Goal: Task Accomplishment & Management: Use online tool/utility

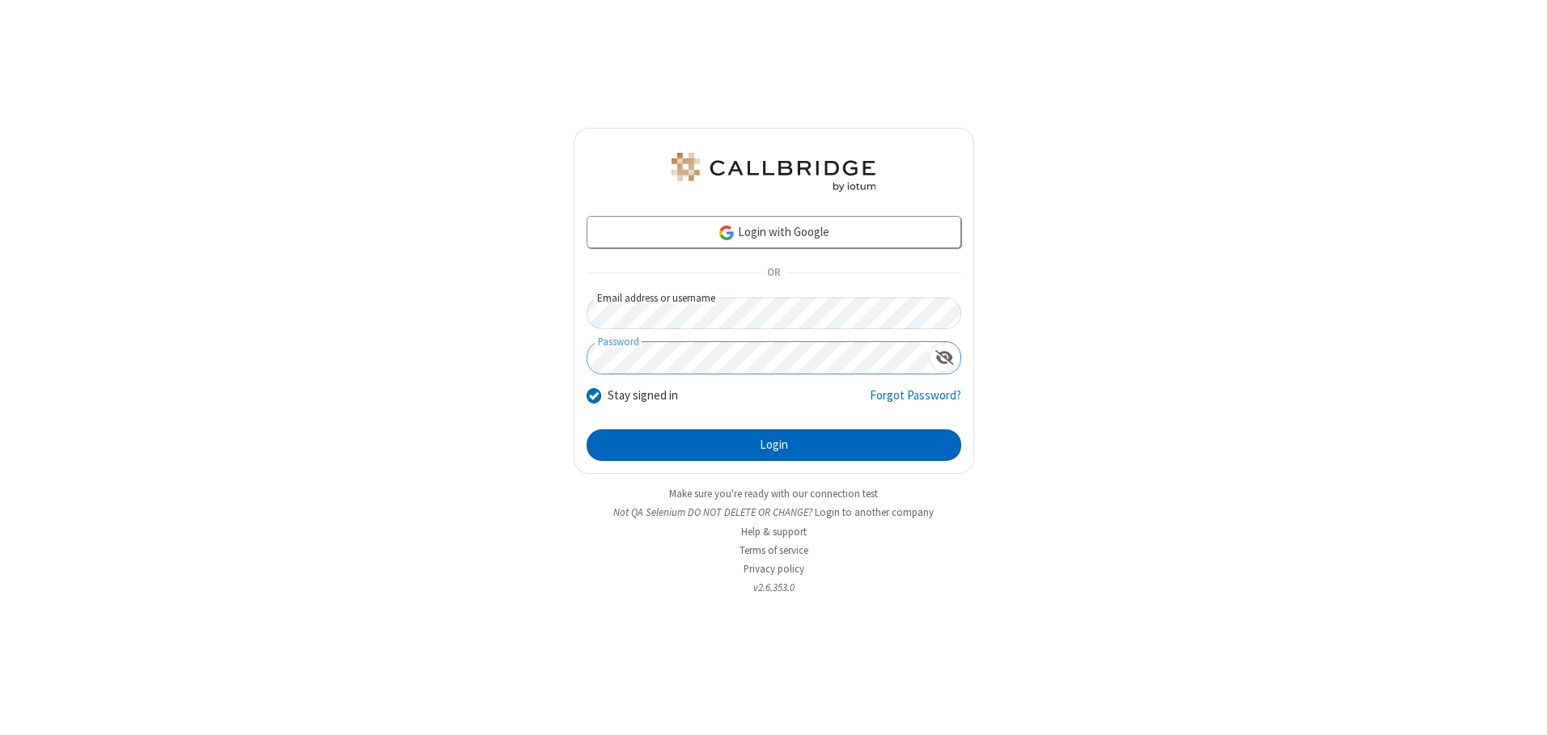
click at [773, 445] on button "Login" at bounding box center [773, 446] width 375 height 32
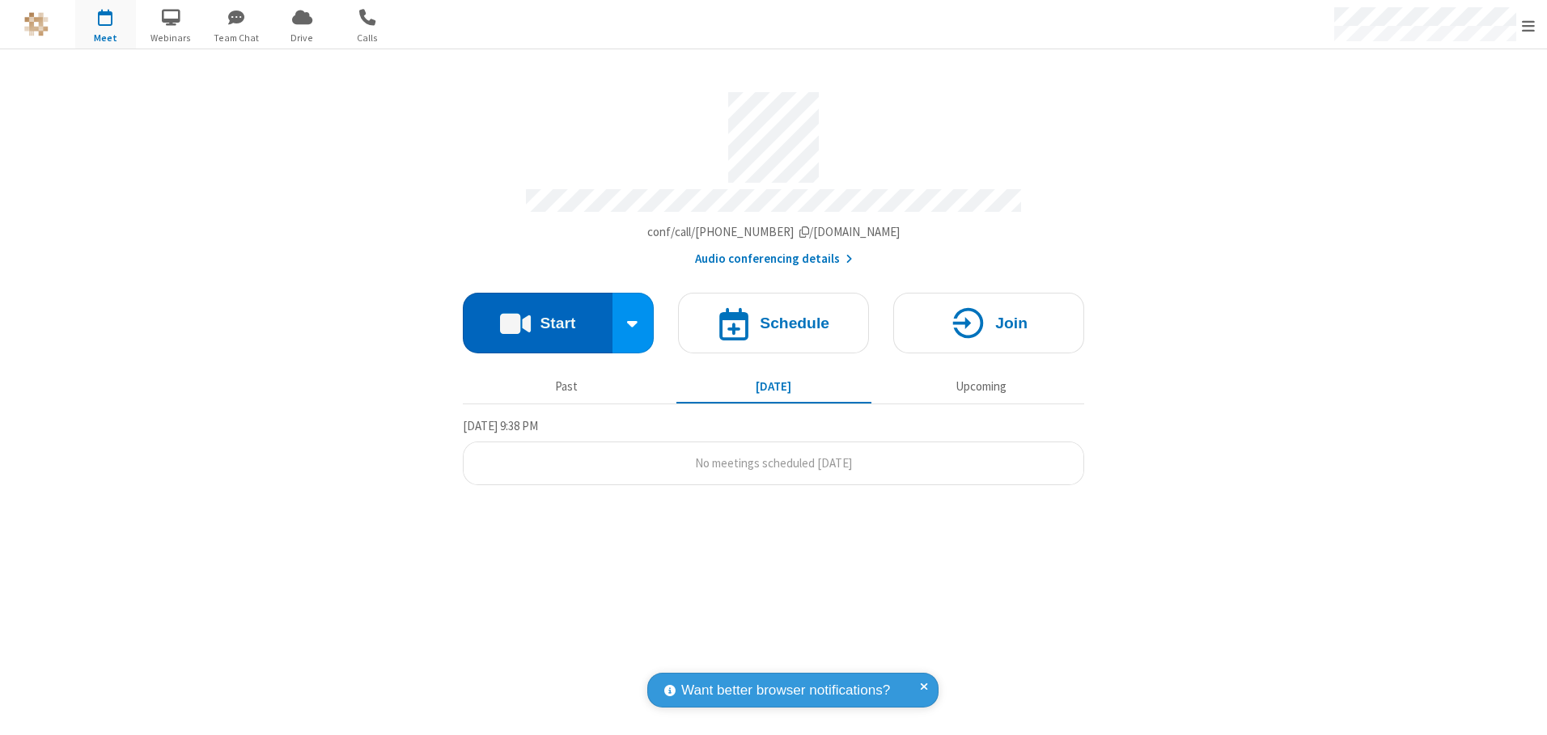
click at [537, 317] on button "Start" at bounding box center [538, 323] width 150 height 61
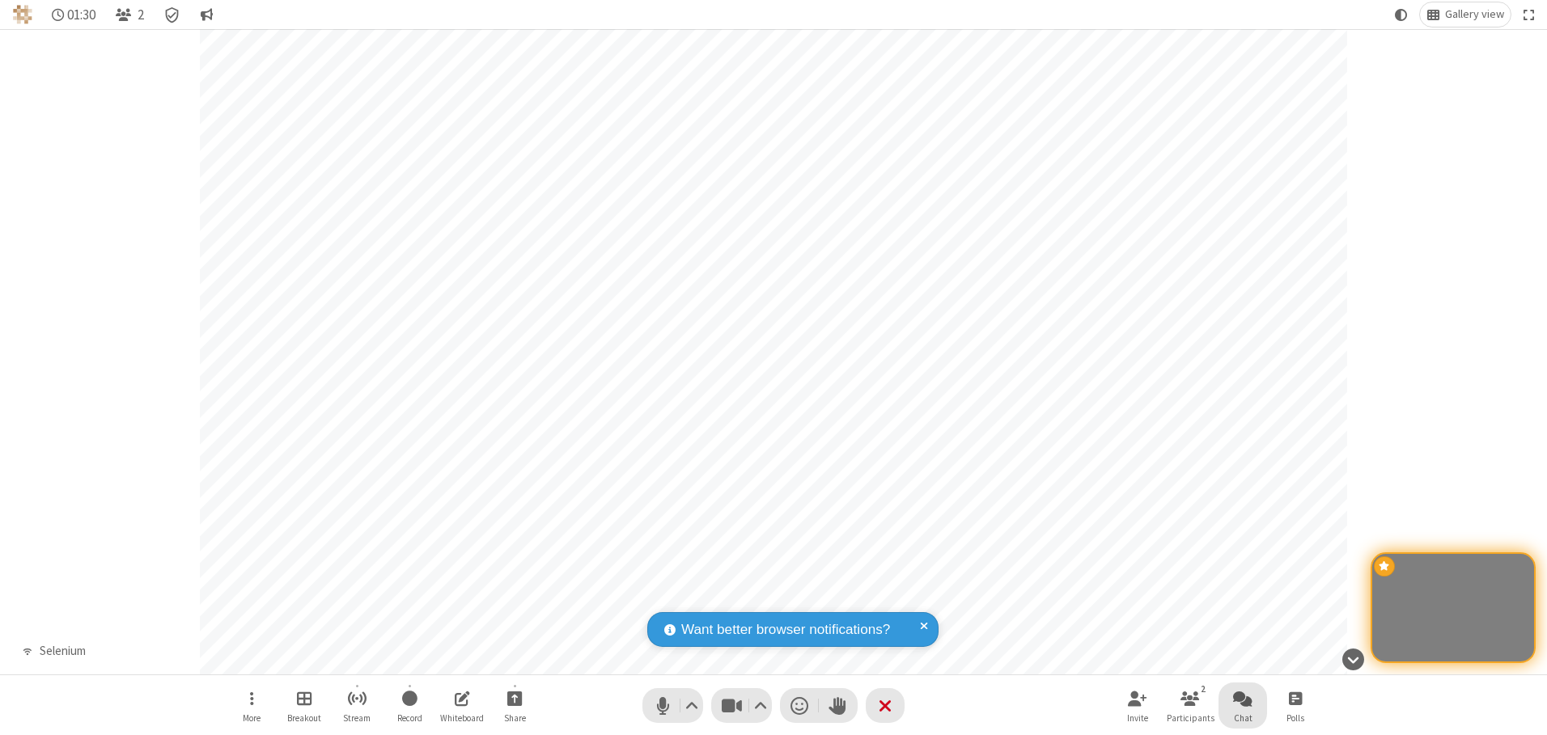
click at [1243, 698] on span "Open chat" at bounding box center [1242, 698] width 19 height 20
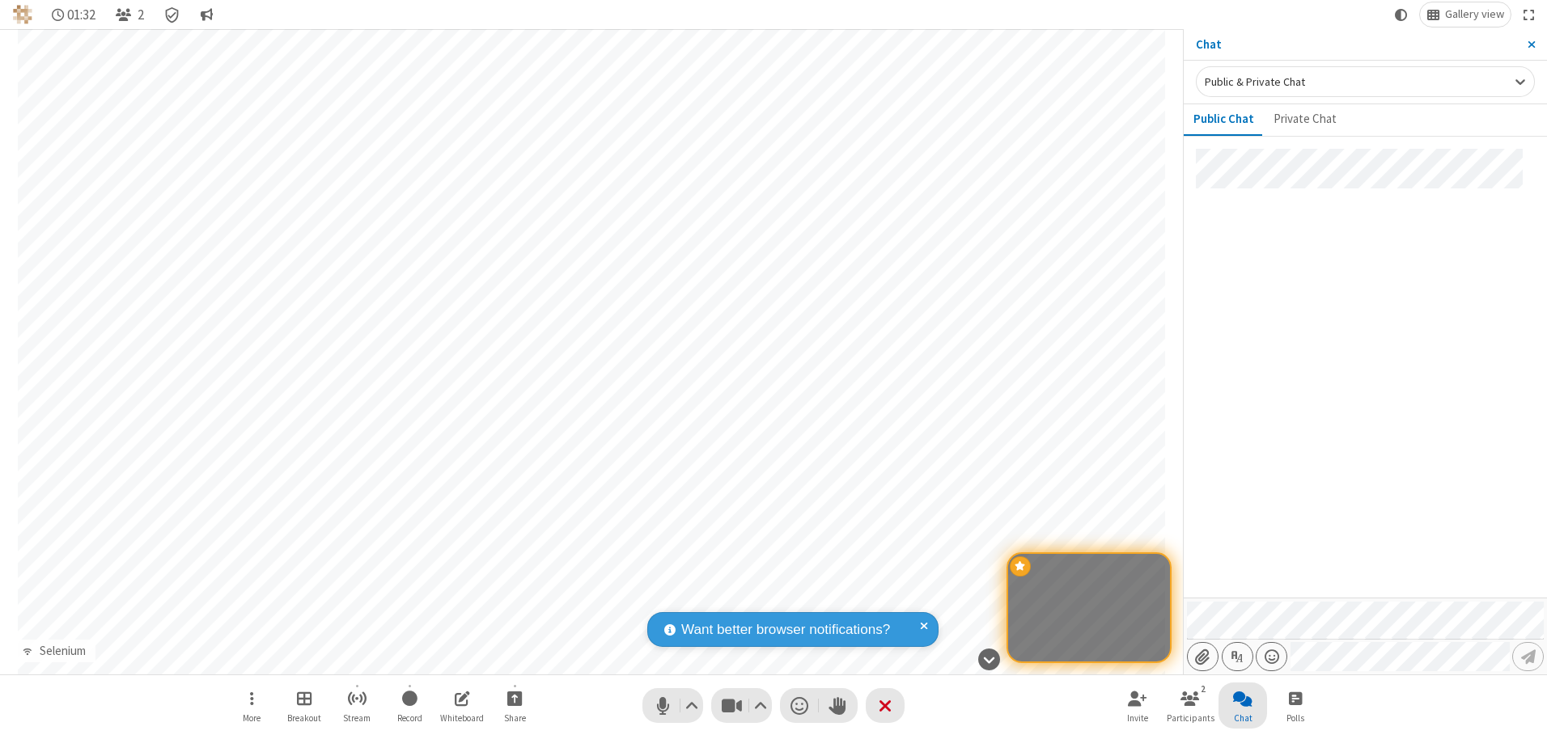
type input "C:\fakepath\doc_test.docx"
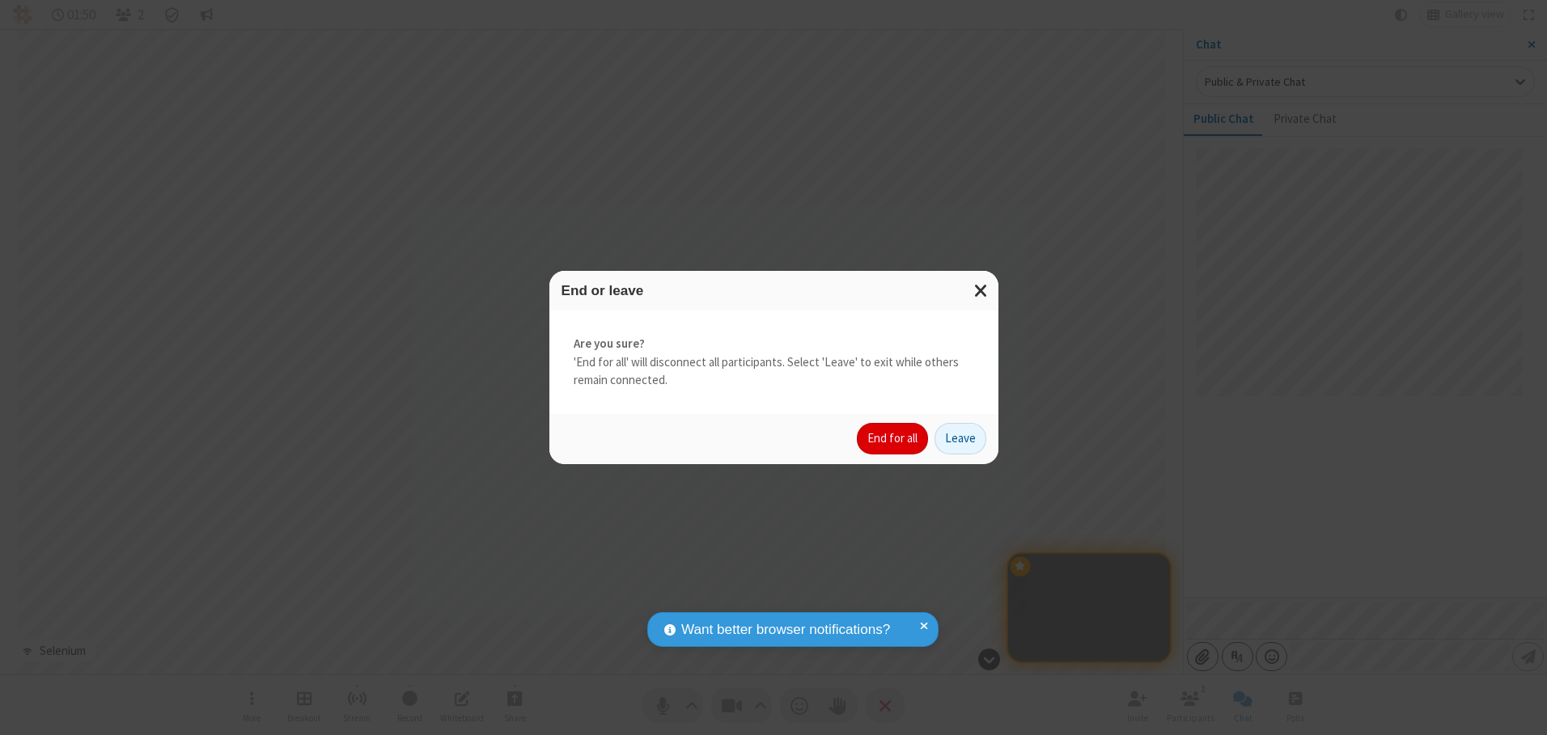
click at [893, 438] on button "End for all" at bounding box center [892, 439] width 71 height 32
